Goal: Task Accomplishment & Management: Use online tool/utility

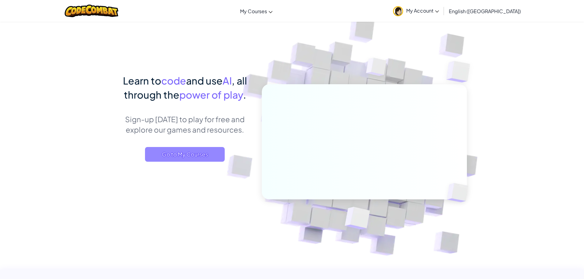
click at [213, 157] on span "Go to My Courses" at bounding box center [185, 154] width 80 height 15
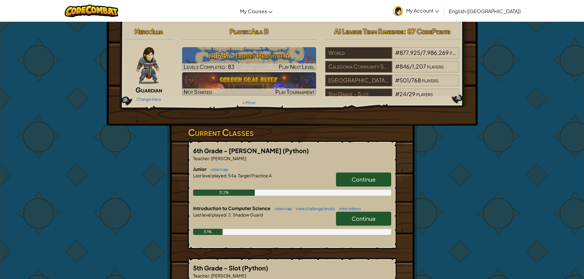
click at [376, 221] on link "Continue" at bounding box center [363, 219] width 55 height 14
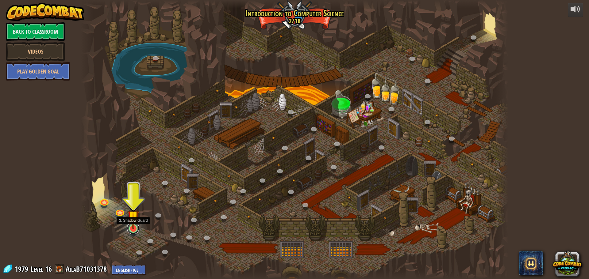
click at [133, 233] on link at bounding box center [133, 228] width 12 height 12
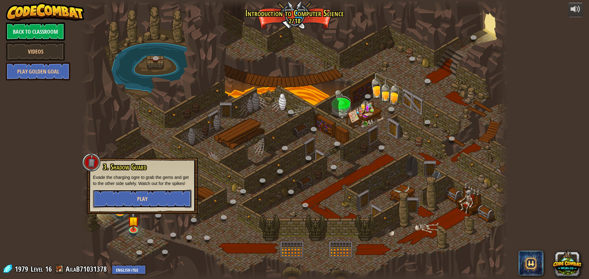
click at [152, 193] on button "Play" at bounding box center [142, 199] width 99 height 18
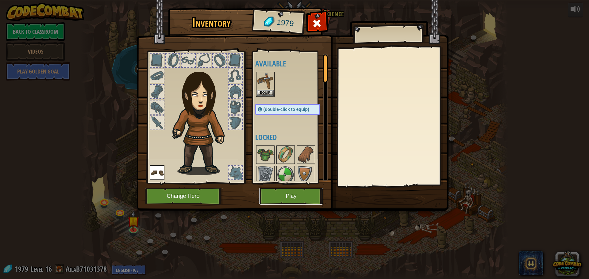
click at [277, 197] on button "Play" at bounding box center [291, 196] width 64 height 17
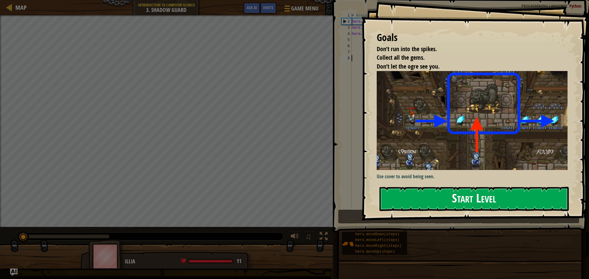
click at [402, 192] on button "Start Level" at bounding box center [473, 199] width 189 height 24
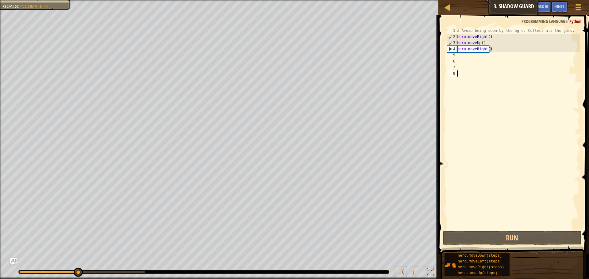
click at [460, 56] on div "# Avoid being seen by the ogre. Collect all the gems. hero . moveRight ( ) hero…" at bounding box center [518, 135] width 124 height 215
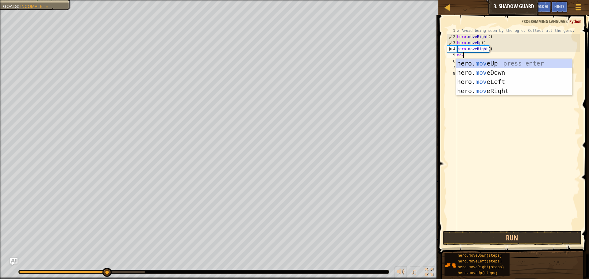
scroll to position [3, 0]
type textarea "move"
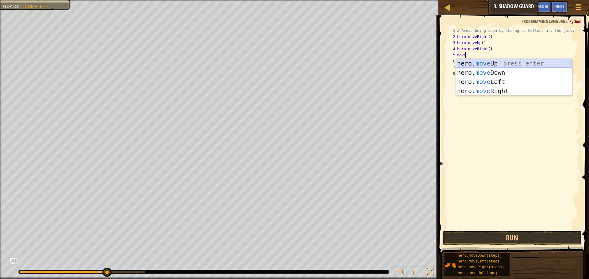
click at [501, 60] on div "hero. move Up press enter hero. move Down press enter hero. move Left press ent…" at bounding box center [514, 86] width 116 height 55
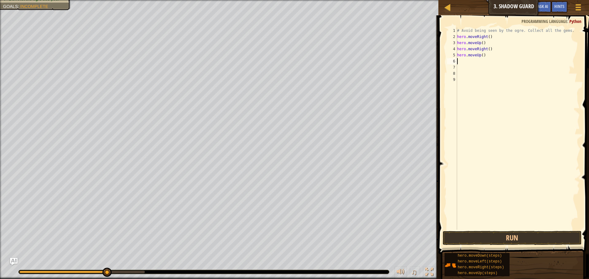
scroll to position [3, 0]
click at [485, 55] on div "# Avoid being seen by the ogre. Collect all the gems. hero . moveRight ( ) hero…" at bounding box center [518, 135] width 124 height 215
type textarea "h"
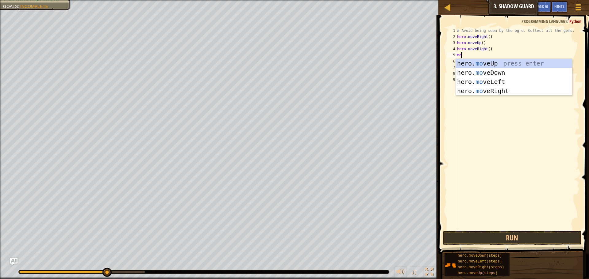
scroll to position [3, 0]
type textarea "move"
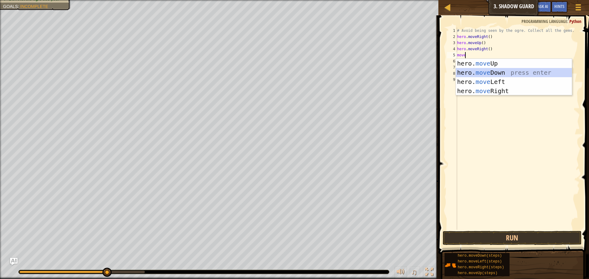
click at [459, 71] on div "hero. move Up press enter hero. move Down press enter hero. move Left press ent…" at bounding box center [514, 86] width 116 height 55
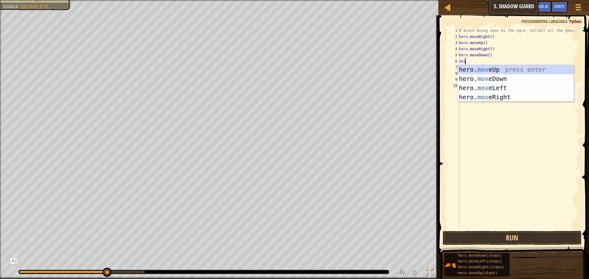
type textarea "move"
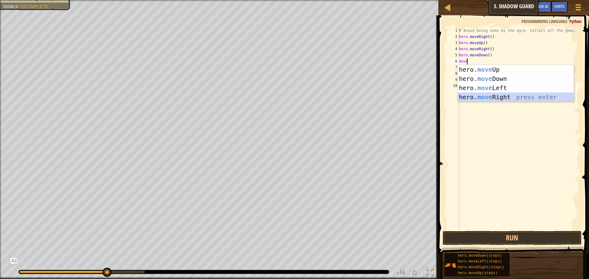
click at [480, 99] on div "hero. move Up press enter hero. move Down press enter hero. move Left press ent…" at bounding box center [516, 92] width 116 height 55
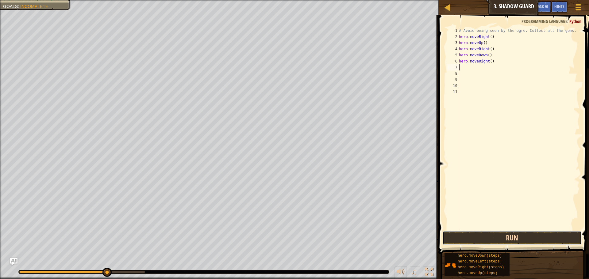
drag, startPoint x: 499, startPoint y: 240, endPoint x: 513, endPoint y: 196, distance: 45.9
click at [498, 239] on button "Run" at bounding box center [512, 238] width 139 height 14
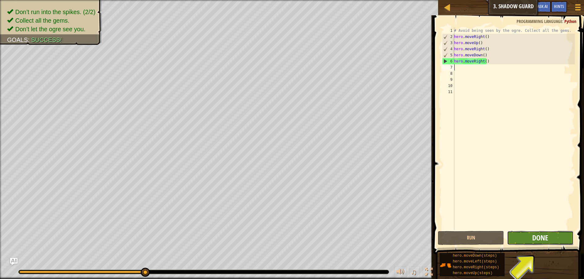
click at [538, 237] on span "Done" at bounding box center [541, 238] width 16 height 10
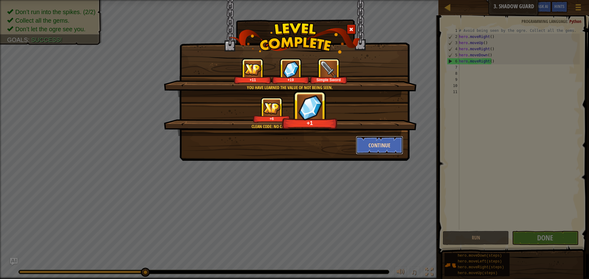
click at [360, 143] on button "Continue" at bounding box center [380, 145] width 48 height 18
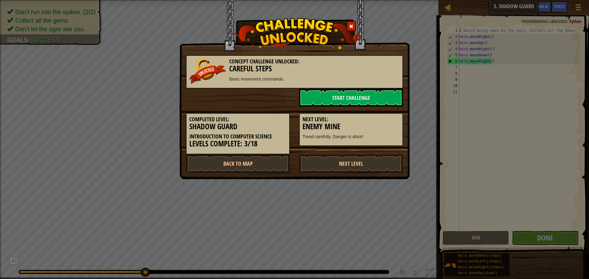
click at [339, 80] on p "Basic movement commands." at bounding box center [294, 79] width 210 height 6
click at [339, 98] on link "Start Challenge" at bounding box center [351, 98] width 104 height 18
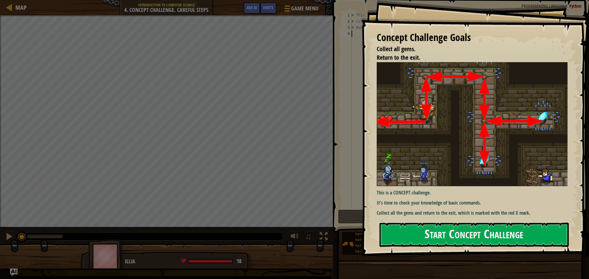
click at [454, 233] on button "Start Concept Challenge" at bounding box center [473, 235] width 189 height 24
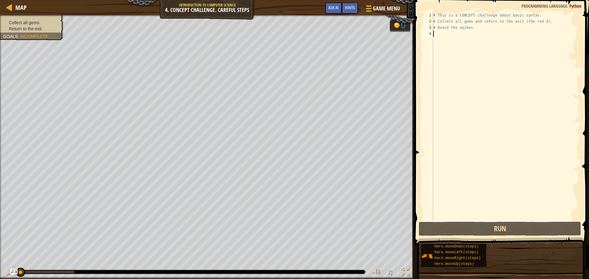
scroll to position [3, 0]
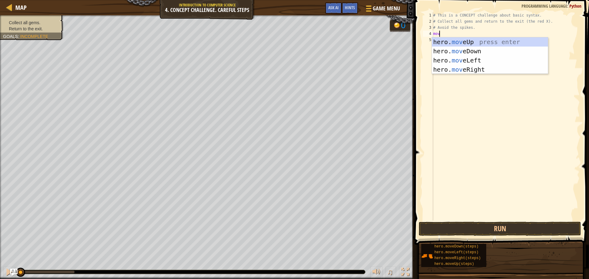
type textarea "move"
click at [471, 40] on div "hero. move Up press enter hero. move Down press enter hero. move Left press ent…" at bounding box center [490, 64] width 116 height 55
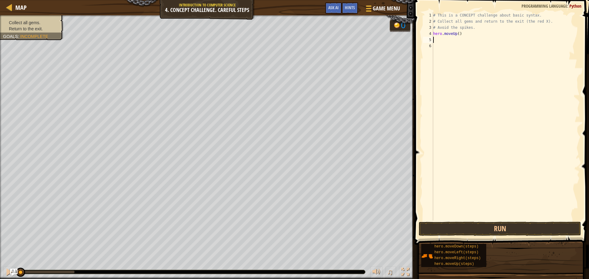
scroll to position [3, 0]
click at [490, 232] on button "Run" at bounding box center [500, 229] width 162 height 14
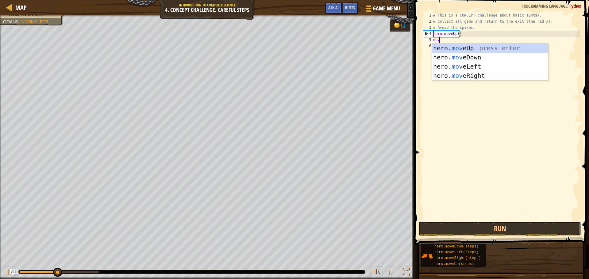
type textarea "move"
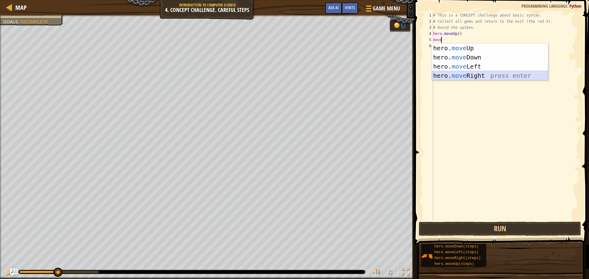
click at [475, 73] on div "hero. move Up press enter hero. move Down press enter hero. move Left press ent…" at bounding box center [490, 71] width 116 height 55
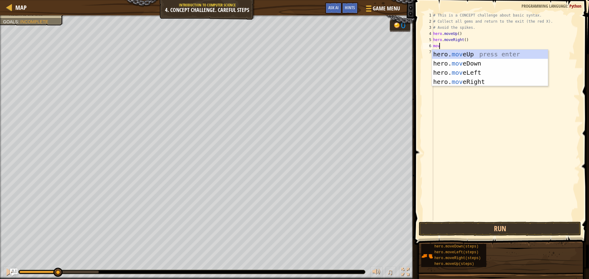
type textarea "move"
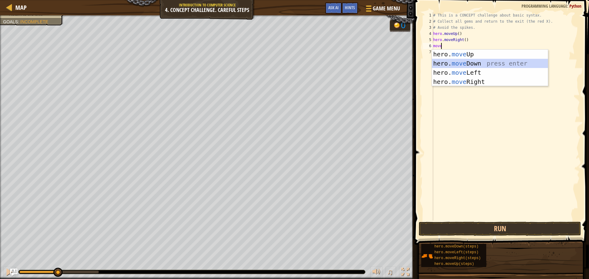
click at [466, 60] on div "hero. move Up press enter hero. move Down press enter hero. move Left press ent…" at bounding box center [490, 77] width 116 height 55
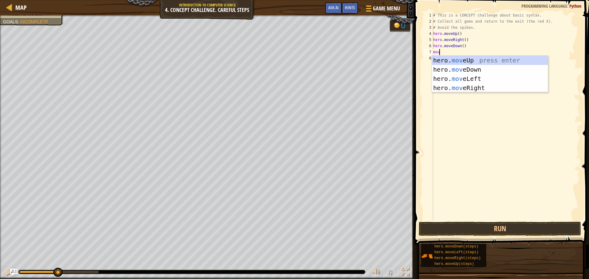
type textarea "move"
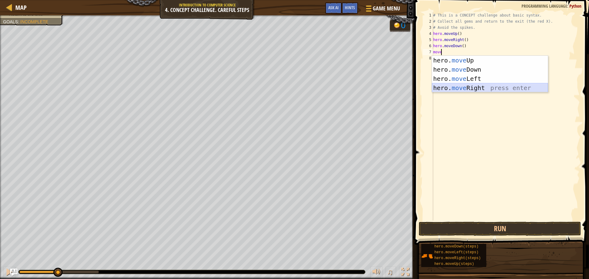
click at [468, 84] on div "hero. move Up press enter hero. move Down press enter hero. move Left press ent…" at bounding box center [490, 83] width 116 height 55
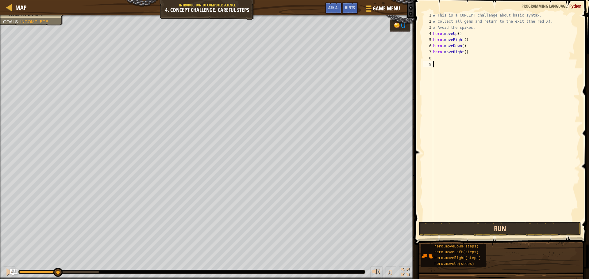
click at [487, 224] on div "1 2 3 4 5 6 7 8 9 # This is a CONCEPT challenge about basic syntax. # Collect a…" at bounding box center [501, 134] width 176 height 263
click at [487, 225] on button "Run" at bounding box center [500, 229] width 162 height 14
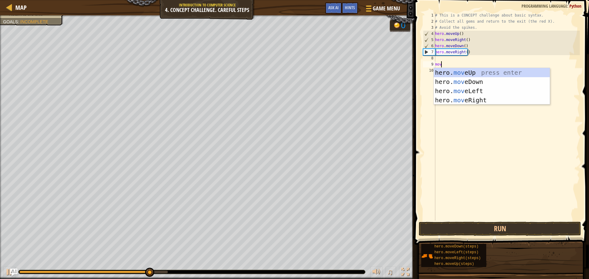
scroll to position [3, 0]
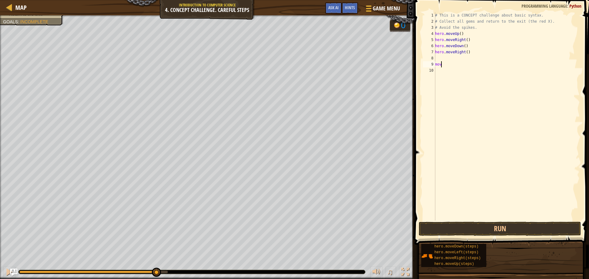
type textarea "m"
click at [440, 56] on div "# This is a CONCEPT challenge about basic syntax. # Collect all gems and return…" at bounding box center [507, 122] width 146 height 221
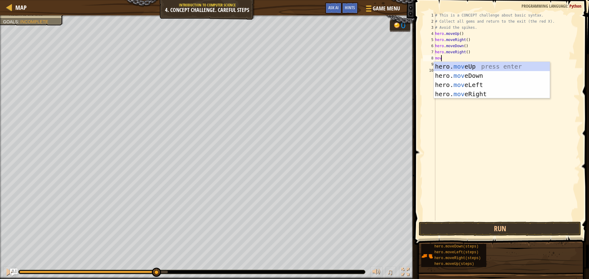
type textarea "move"
click at [472, 87] on div "hero. move Up press enter hero. move Down press enter hero. move Left press ent…" at bounding box center [492, 89] width 116 height 55
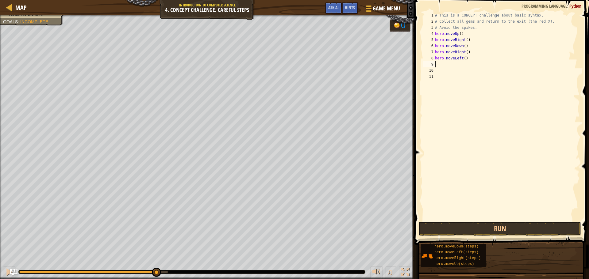
scroll to position [3, 0]
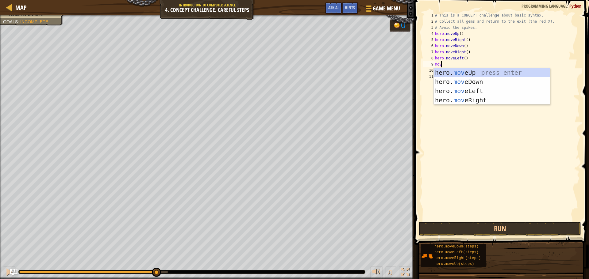
type textarea "move"
click at [459, 79] on div "hero. move Up press enter hero. move Down press enter hero. move Left press ent…" at bounding box center [492, 95] width 116 height 55
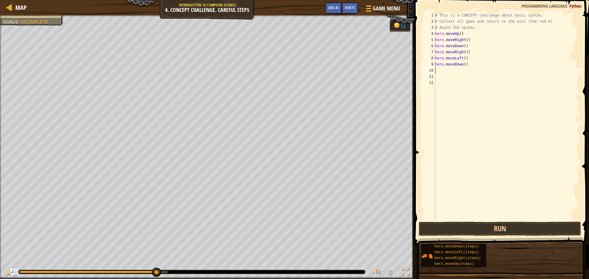
scroll to position [3, 0]
drag, startPoint x: 449, startPoint y: 229, endPoint x: 453, endPoint y: 219, distance: 10.7
click at [452, 228] on button "Run" at bounding box center [500, 229] width 162 height 14
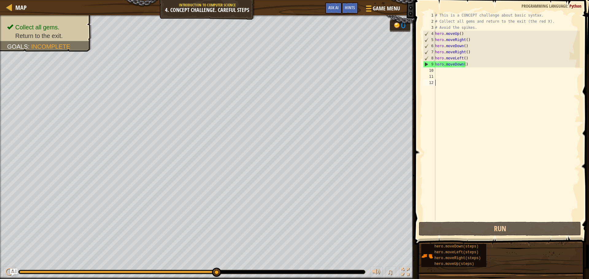
drag, startPoint x: 480, startPoint y: 125, endPoint x: 446, endPoint y: 110, distance: 36.4
click at [479, 119] on div "# This is a CONCEPT challenge about basic syntax. # Collect all gems and return…" at bounding box center [507, 122] width 146 height 221
click at [448, 70] on div "# This is a CONCEPT challenge about basic syntax. # Collect all gems and return…" at bounding box center [507, 122] width 146 height 221
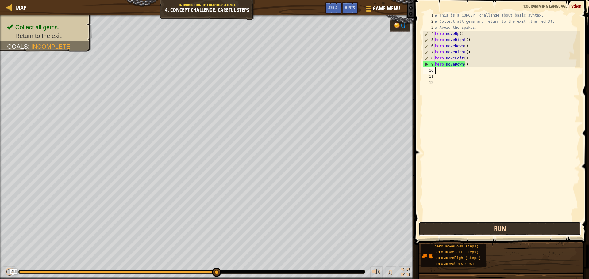
click at [509, 230] on button "Run" at bounding box center [500, 229] width 162 height 14
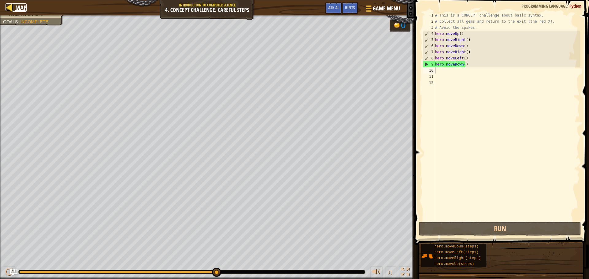
click at [9, 9] on div at bounding box center [10, 7] width 8 height 8
